Goal: Task Accomplishment & Management: Complete application form

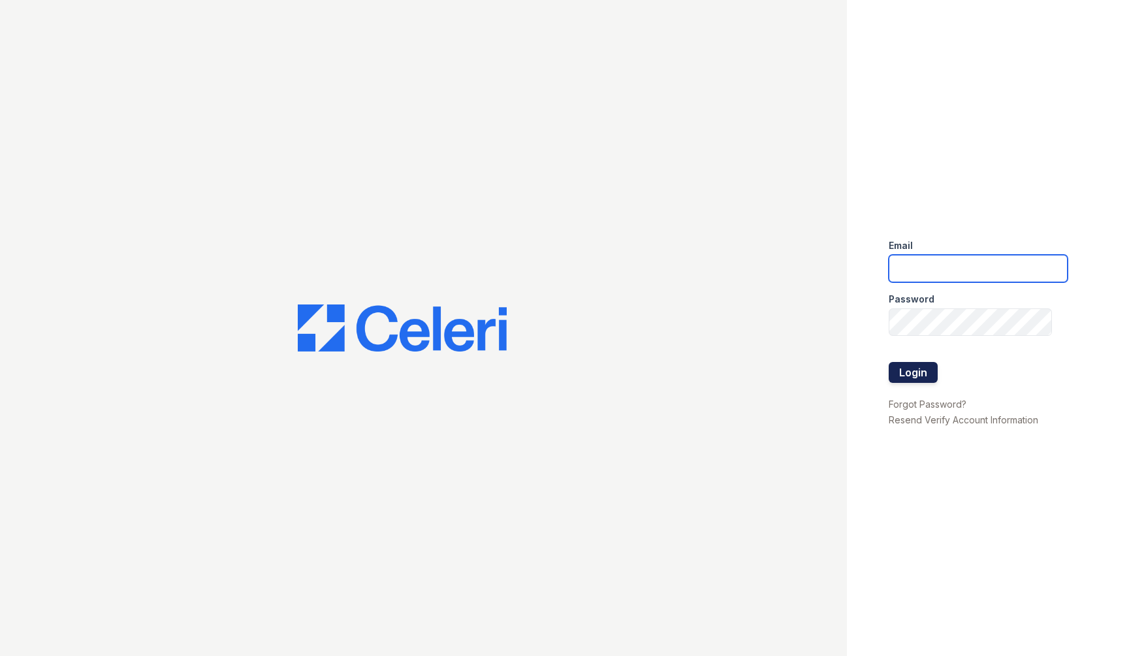
type input "TSANTOS@RUSHMOREMGMT.COM"
click at [877, 377] on button "Login" at bounding box center [913, 372] width 49 height 21
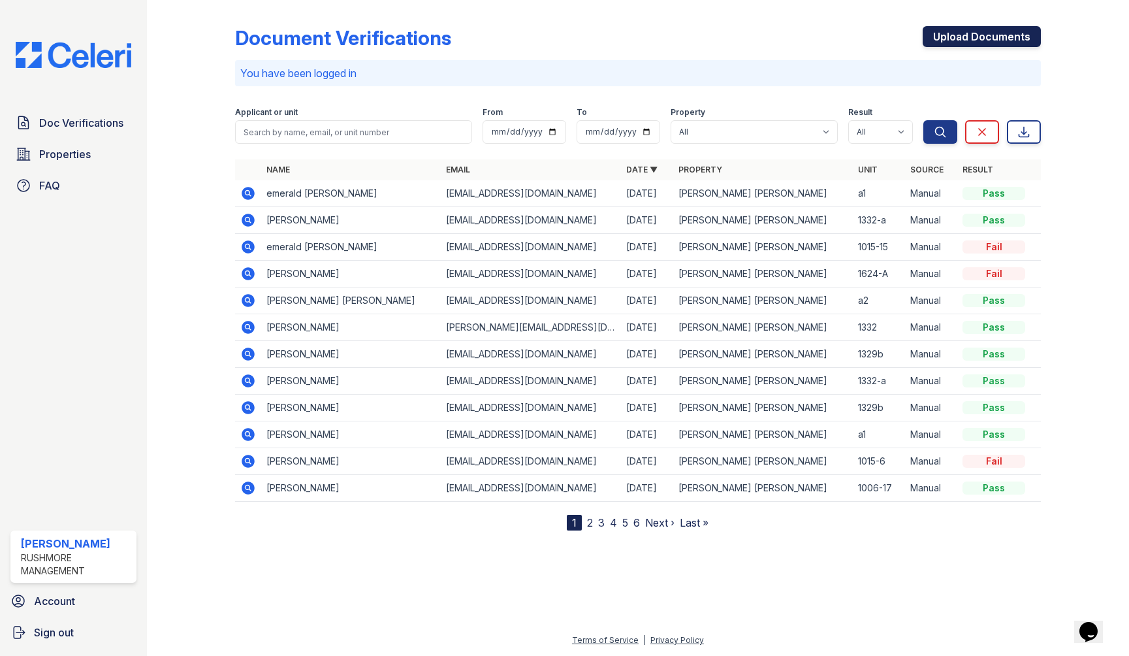
click at [986, 46] on link "Upload Documents" at bounding box center [982, 36] width 118 height 21
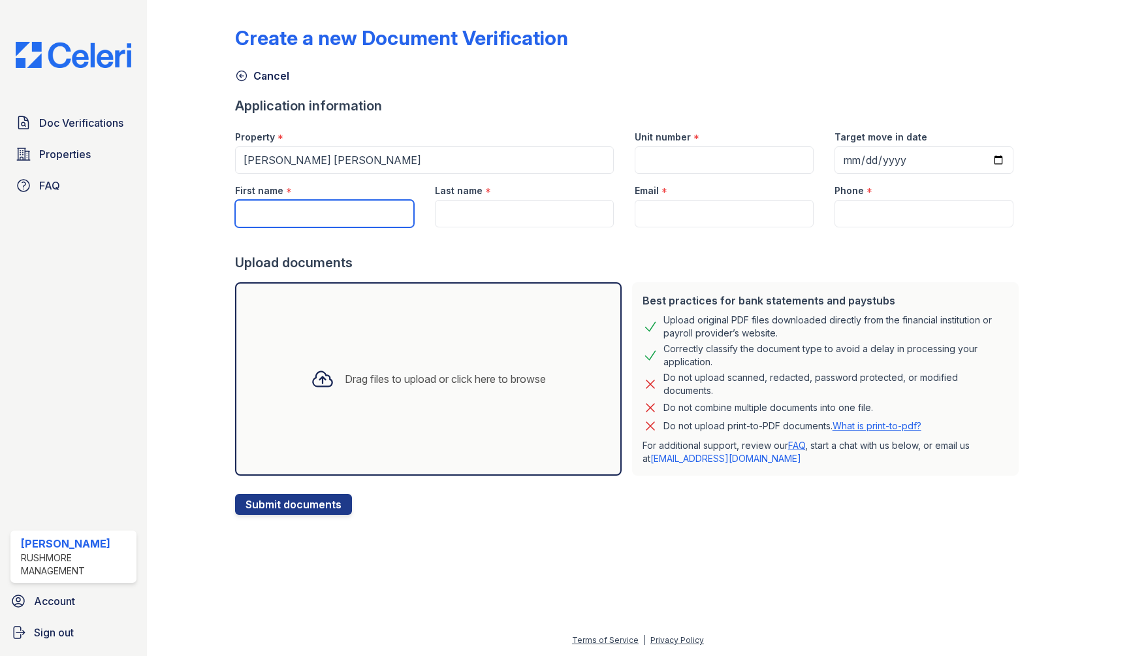
click at [321, 226] on input "First name" at bounding box center [324, 213] width 179 height 27
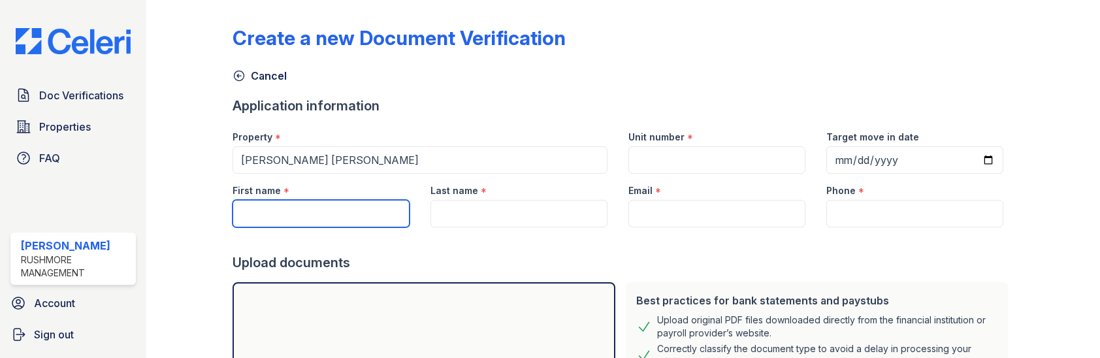
drag, startPoint x: 251, startPoint y: 221, endPoint x: 144, endPoint y: 217, distance: 107.2
click at [144, 217] on div "Doc Verifications Properties FAQ Taisha Santos Rushmore Management Account Sign…" at bounding box center [550, 179] width 1100 height 358
click at [236, 208] on input "First name" at bounding box center [321, 213] width 177 height 27
paste input "Oneste"
type input "Oneste"
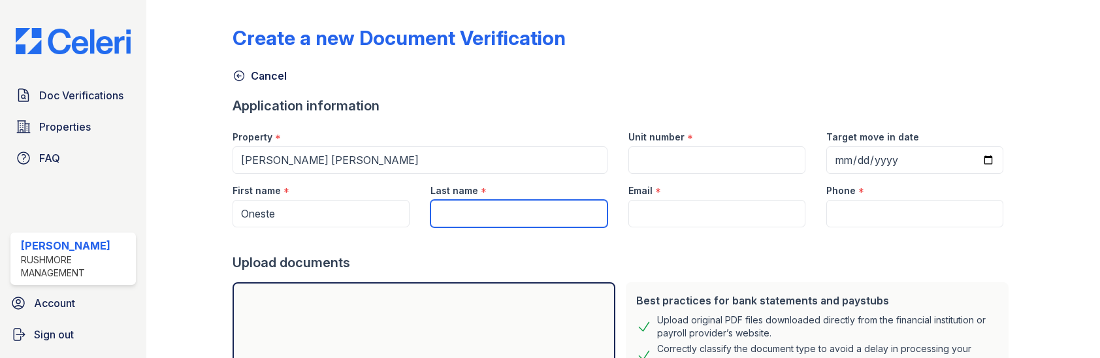
paste input "Graham"
type input "Graham"
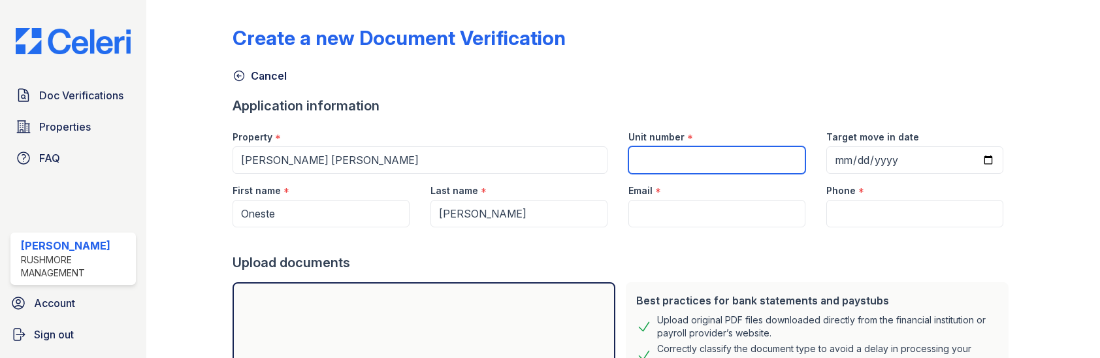
click at [696, 154] on input "Unit number" at bounding box center [716, 159] width 177 height 27
type input "5504-a"
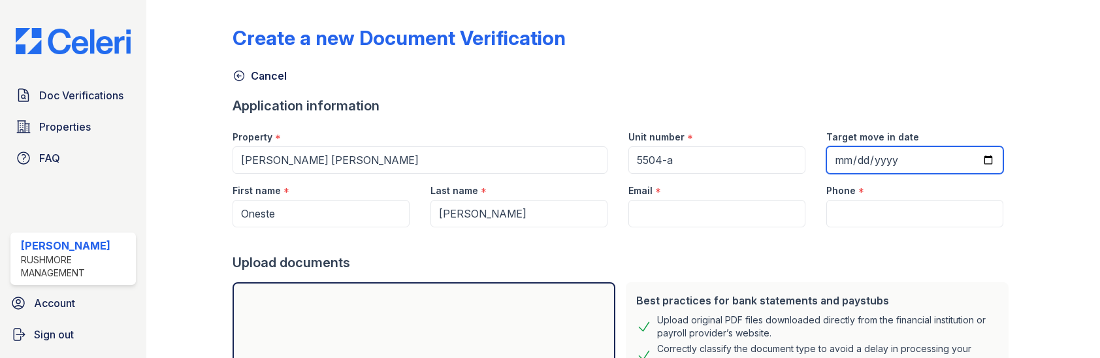
click at [948, 152] on input "Target move in date" at bounding box center [914, 159] width 177 height 27
click at [973, 165] on input "Target move in date" at bounding box center [914, 159] width 177 height 27
type input "2025-09-11"
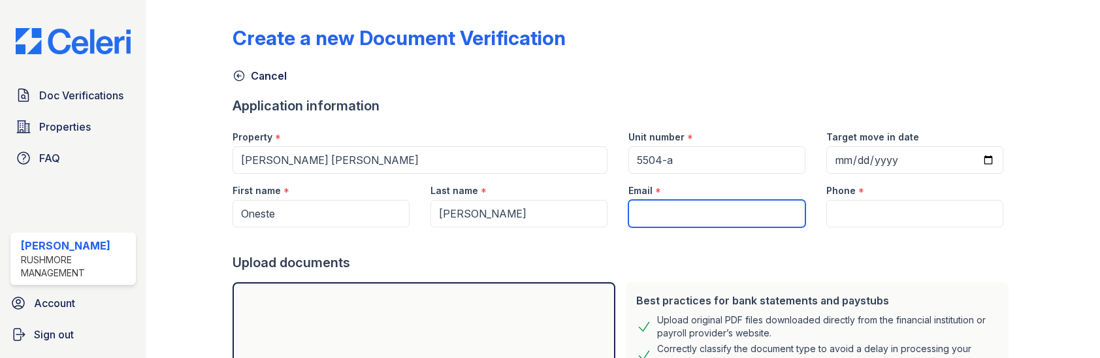
paste input "[EMAIL_ADDRESS][DOMAIN_NAME]"
type input "[EMAIL_ADDRESS][DOMAIN_NAME]"
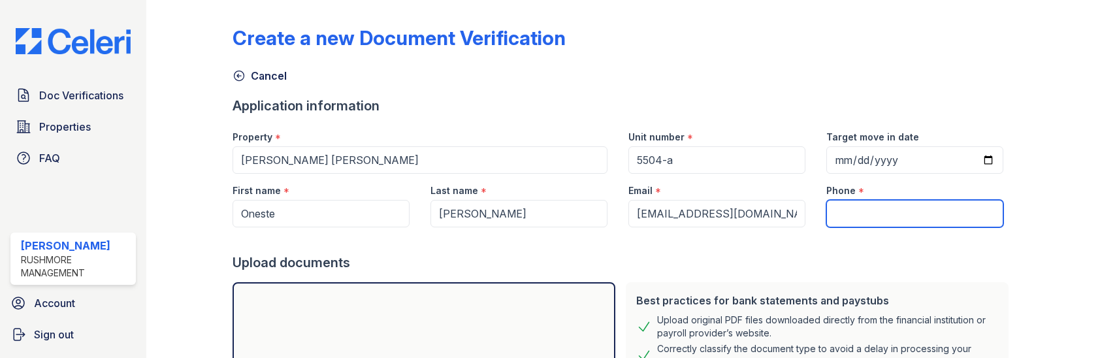
click at [869, 223] on input "Phone" at bounding box center [914, 213] width 177 height 27
type input "6093693088"
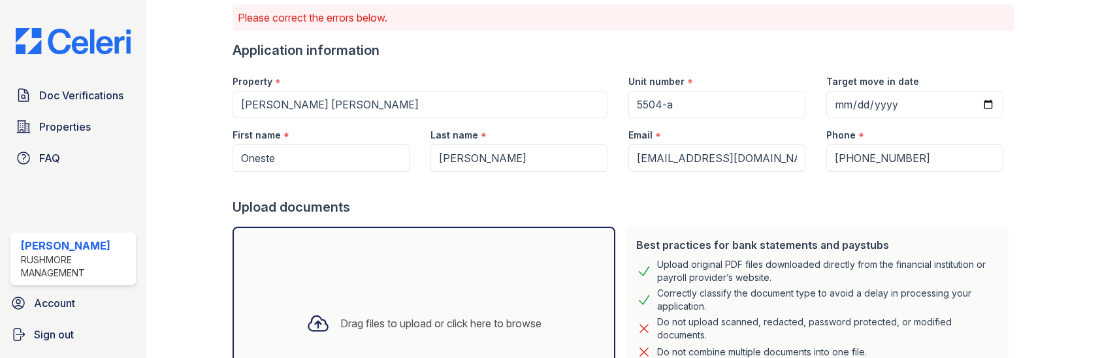
scroll to position [196, 0]
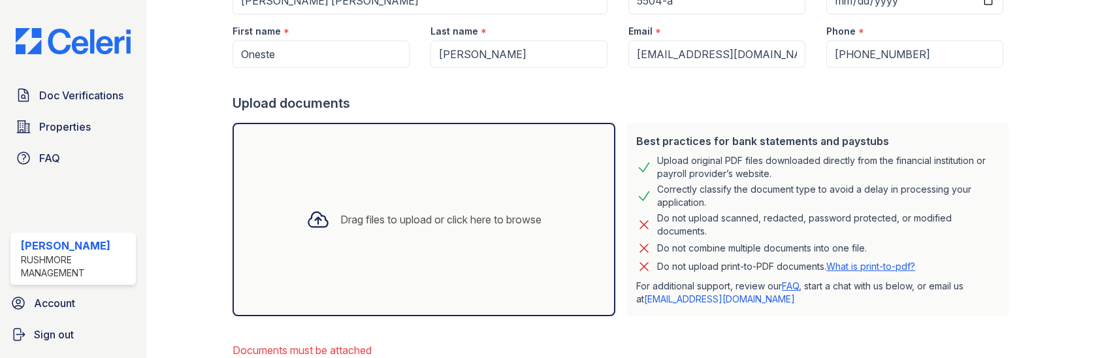
click at [442, 193] on div "Drag files to upload or click here to browse" at bounding box center [424, 219] width 383 height 193
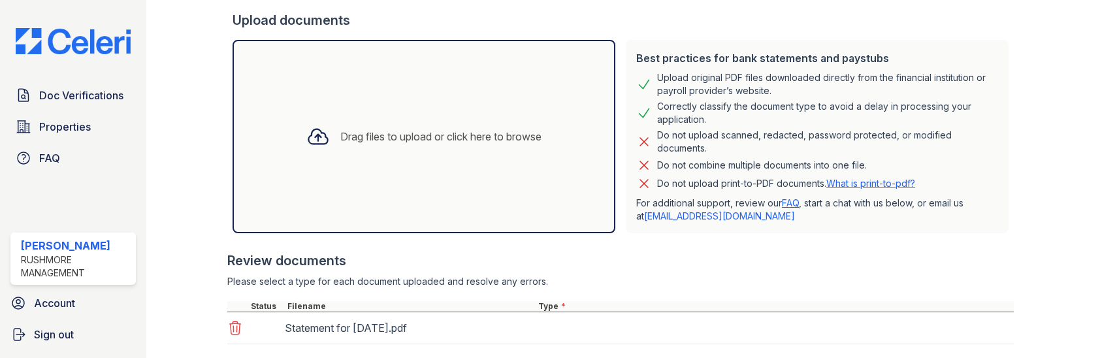
scroll to position [392, 0]
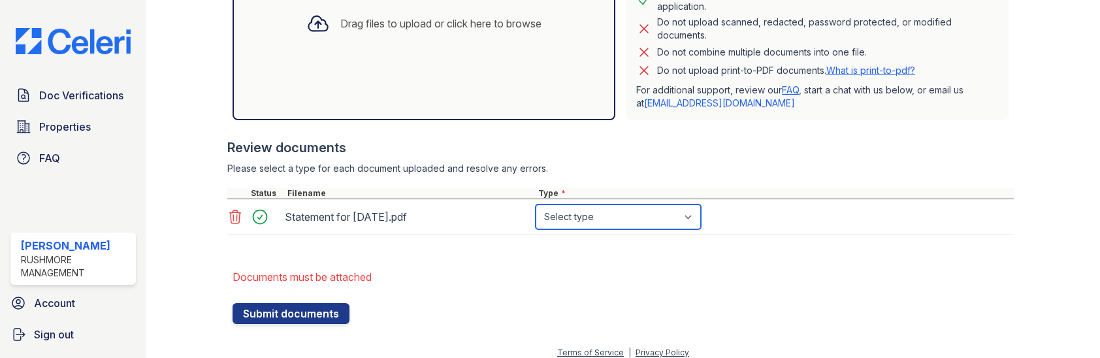
click at [646, 208] on select "Select type Paystub Bank Statement Offer Letter Tax Documents Benefit Award Let…" at bounding box center [618, 216] width 165 height 25
select select "paystub"
click at [536, 204] on select "Select type Paystub Bank Statement Offer Letter Tax Documents Benefit Award Let…" at bounding box center [618, 216] width 165 height 25
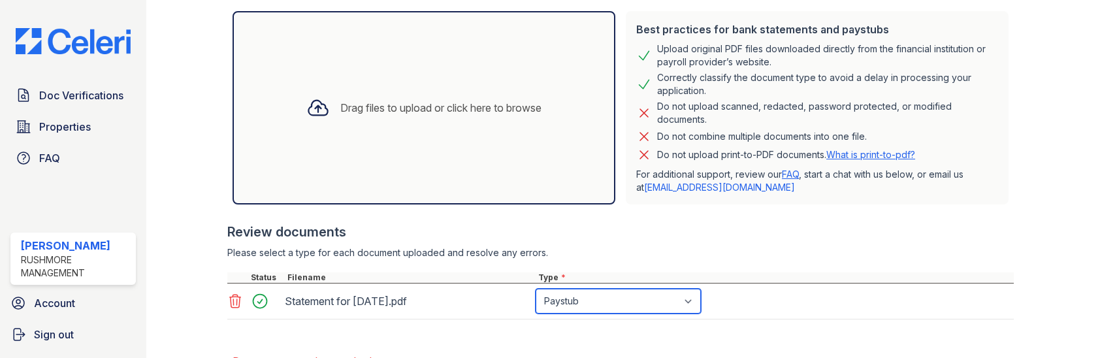
scroll to position [196, 0]
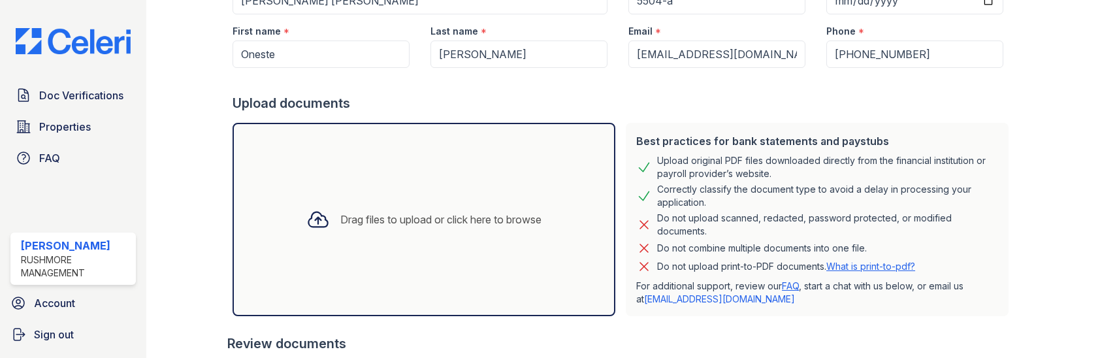
click at [473, 173] on div "Drag files to upload or click here to browse" at bounding box center [424, 219] width 383 height 193
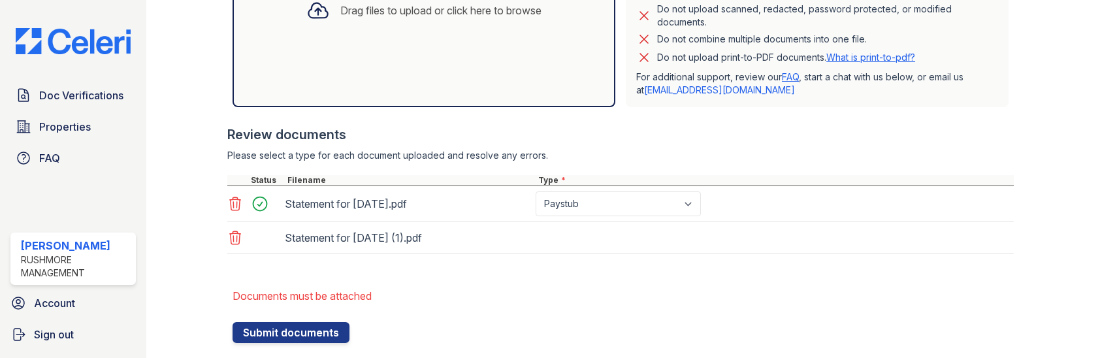
scroll to position [434, 0]
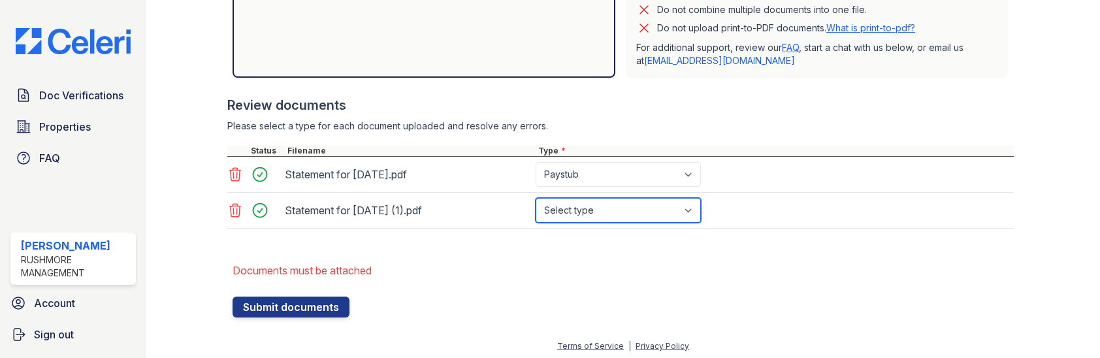
click at [581, 210] on select "Select type Paystub Bank Statement Offer Letter Tax Documents Benefit Award Let…" at bounding box center [618, 210] width 165 height 25
select select "paystub"
click at [536, 198] on select "Select type Paystub Bank Statement Offer Letter Tax Documents Benefit Award Let…" at bounding box center [618, 210] width 165 height 25
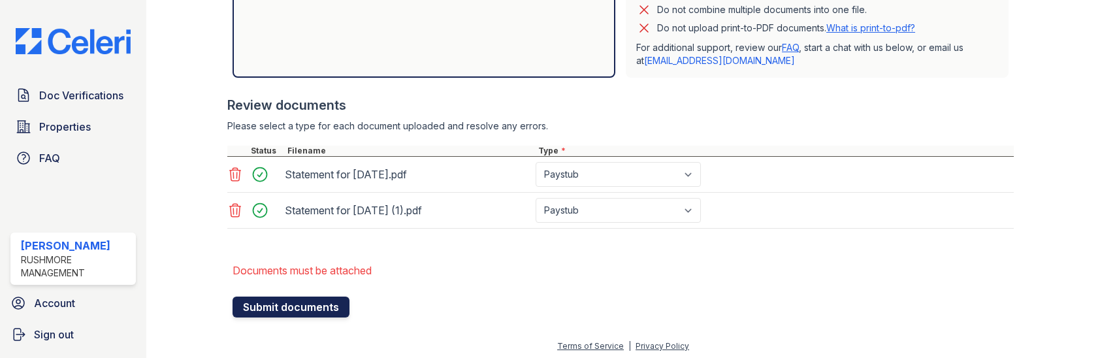
click at [294, 306] on button "Submit documents" at bounding box center [291, 307] width 117 height 21
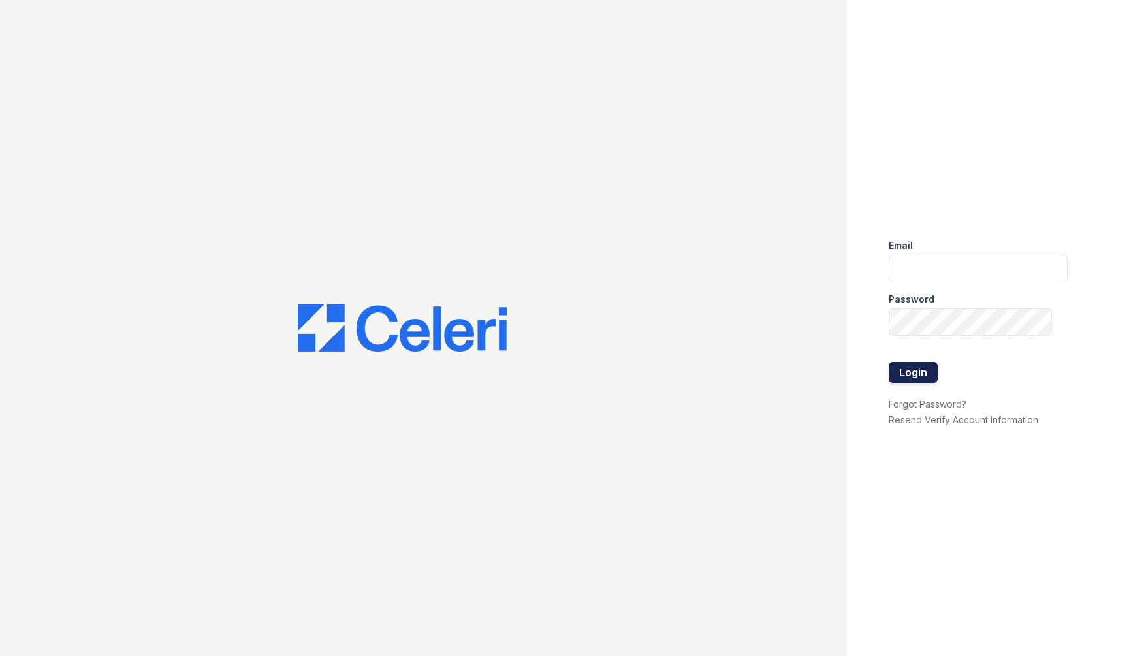
type input "TSANTOS@RUSHMOREMGMT.COM"
click at [927, 376] on button "Login" at bounding box center [913, 372] width 49 height 21
